Goal: Information Seeking & Learning: Compare options

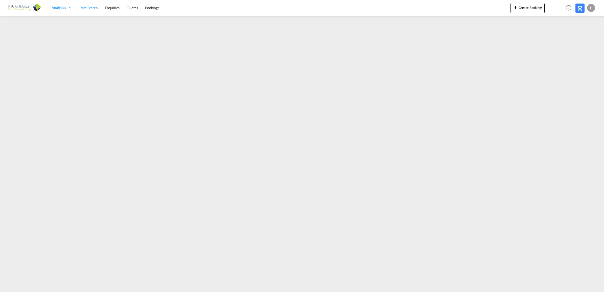
click at [83, 10] on span "Rate Search" at bounding box center [89, 7] width 18 height 5
